Goal: Transaction & Acquisition: Purchase product/service

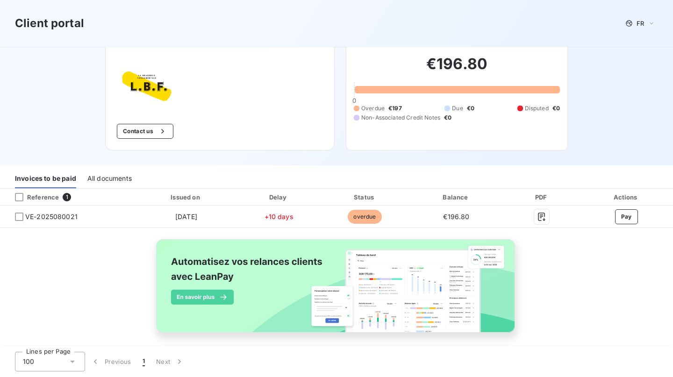
scroll to position [32, 0]
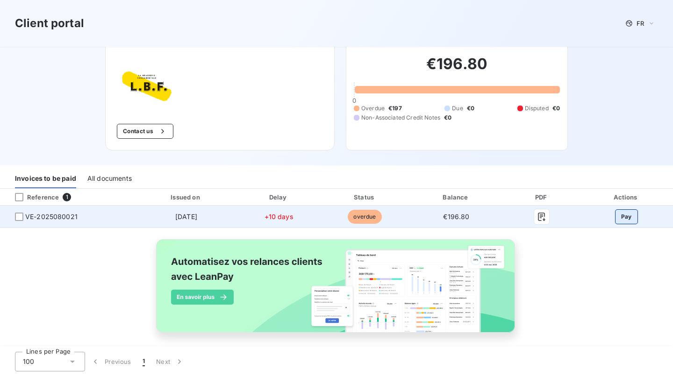
click at [621, 219] on button "Pay" at bounding box center [626, 216] width 23 height 15
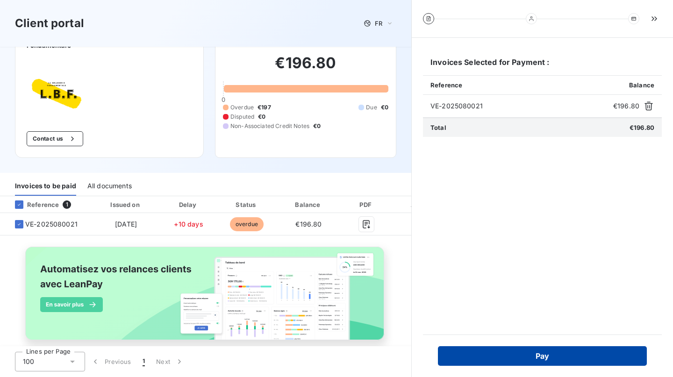
click at [568, 354] on button "Pay" at bounding box center [542, 356] width 209 height 20
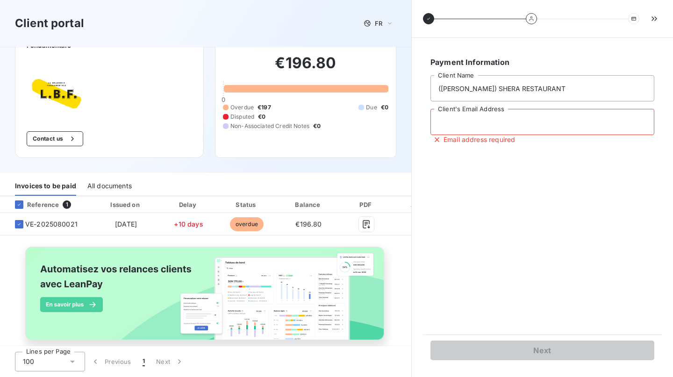
click at [478, 125] on input "Client's Email Address" at bounding box center [542, 122] width 224 height 26
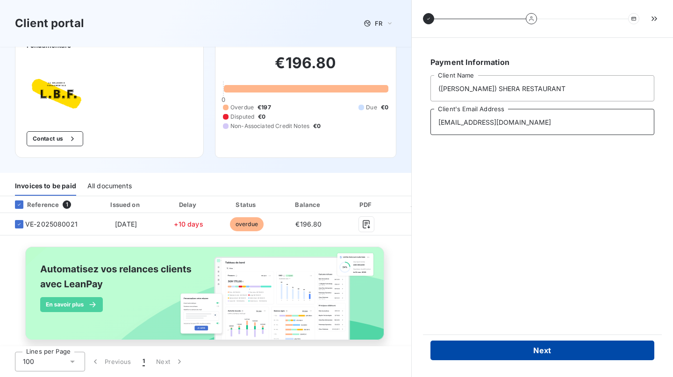
type input "shera17paris@gmail.com"
click at [562, 346] on button "Next" at bounding box center [542, 350] width 224 height 20
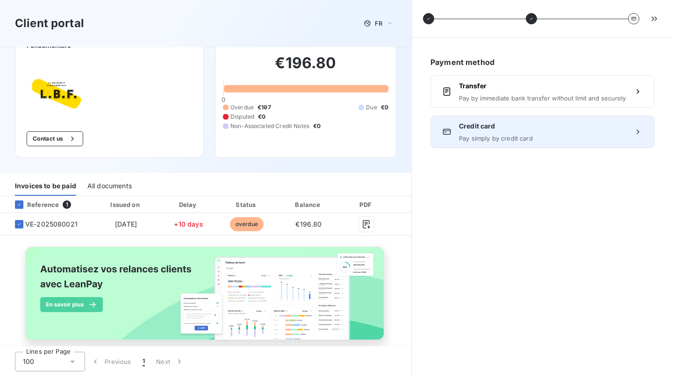
click at [528, 144] on div "Credit card Pay simply by credit card" at bounding box center [542, 131] width 224 height 33
